Goal: Information Seeking & Learning: Find specific fact

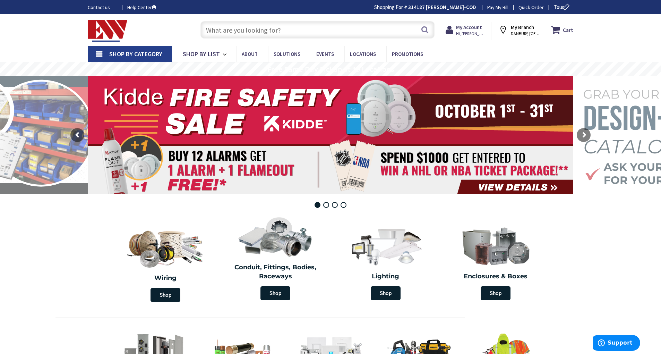
click at [308, 28] on input "text" at bounding box center [318, 29] width 234 height 17
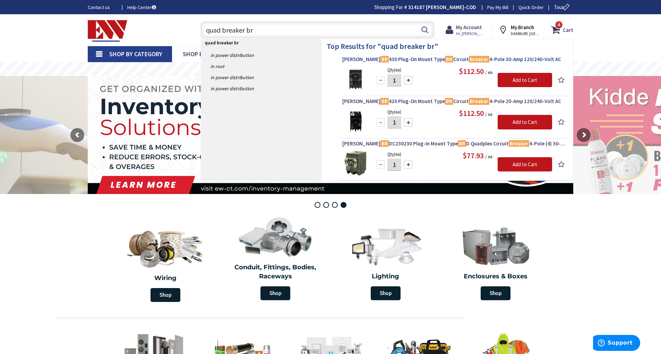
type input "quad breaker br"
click at [376, 57] on span "[PERSON_NAME] BR 430 Plug-On Mount Type BR Circuit Breaker 4-Pole 30-Amp 120/24…" at bounding box center [454, 59] width 224 height 7
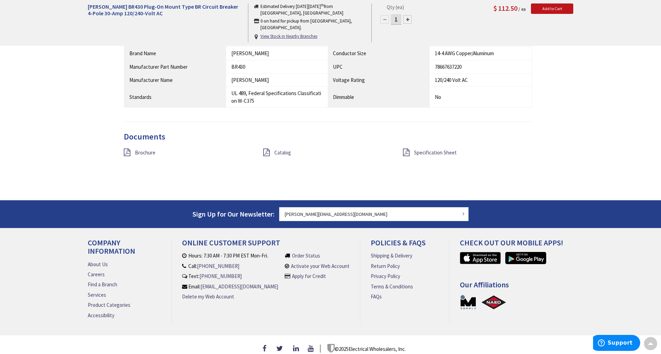
scroll to position [494, 0]
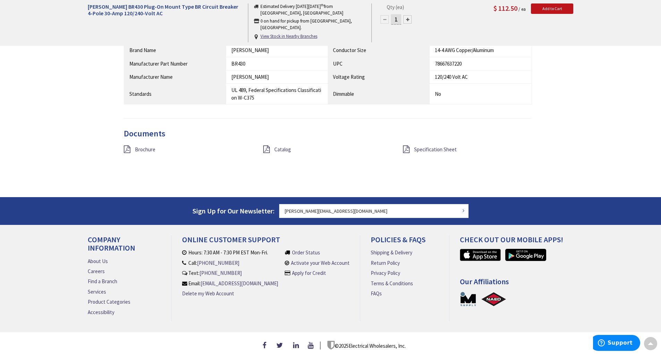
click at [413, 147] on div "Specification Sheet" at bounding box center [467, 149] width 139 height 9
click at [420, 146] on span "Specification Sheet" at bounding box center [435, 149] width 43 height 7
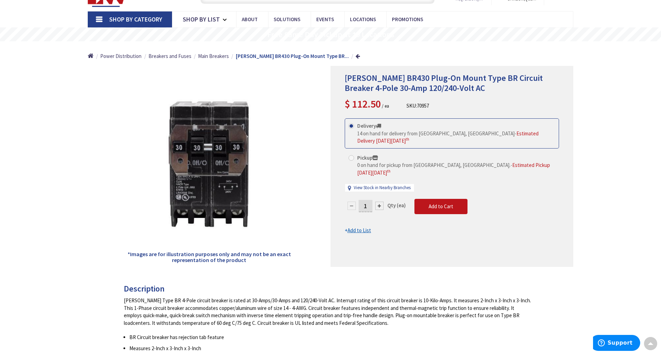
scroll to position [34, 0]
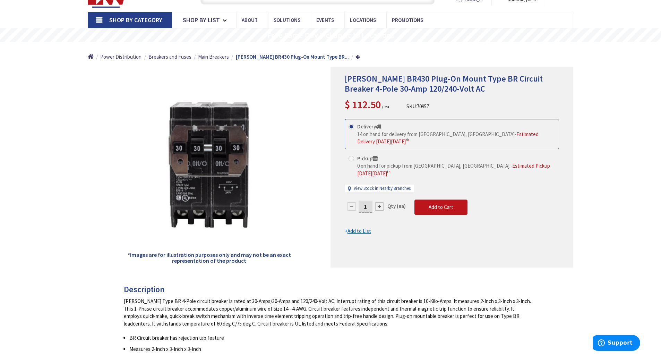
drag, startPoint x: 443, startPoint y: 107, endPoint x: 431, endPoint y: 103, distance: 12.7
click at [431, 103] on div "Eaton BR430 Plug-On Mount Type BR Circuit Breaker 4-Pole 30-Amp 120/240-Volt AC…" at bounding box center [452, 93] width 214 height 38
copy div "SKU: 70957"
click at [332, 130] on div "Eaton BR430 Plug-On Mount Type BR Circuit Breaker 4-Pole 30-Amp 120/240-Volt AC…" at bounding box center [452, 167] width 243 height 201
